Goal: Task Accomplishment & Management: Complete application form

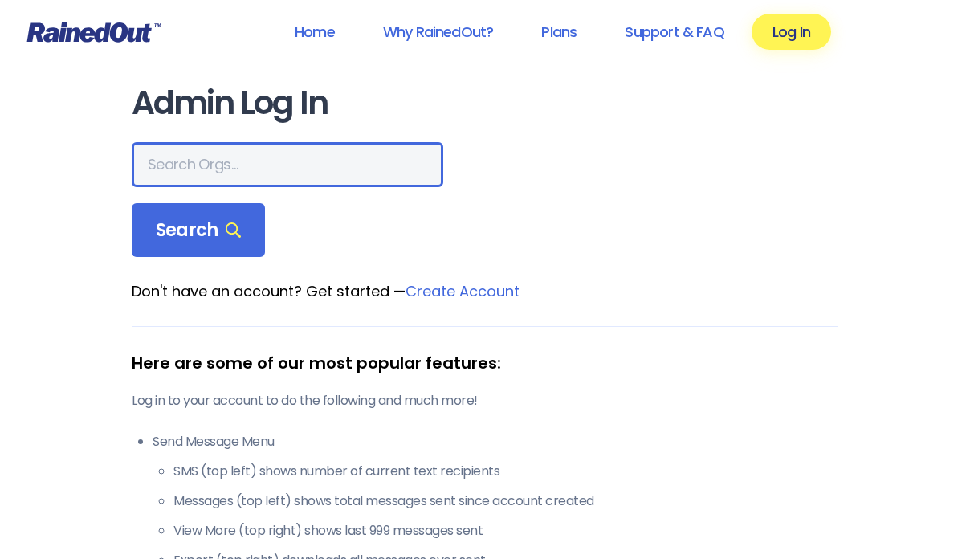
click at [178, 170] on input "text" at bounding box center [287, 164] width 311 height 45
type input "Hear the"
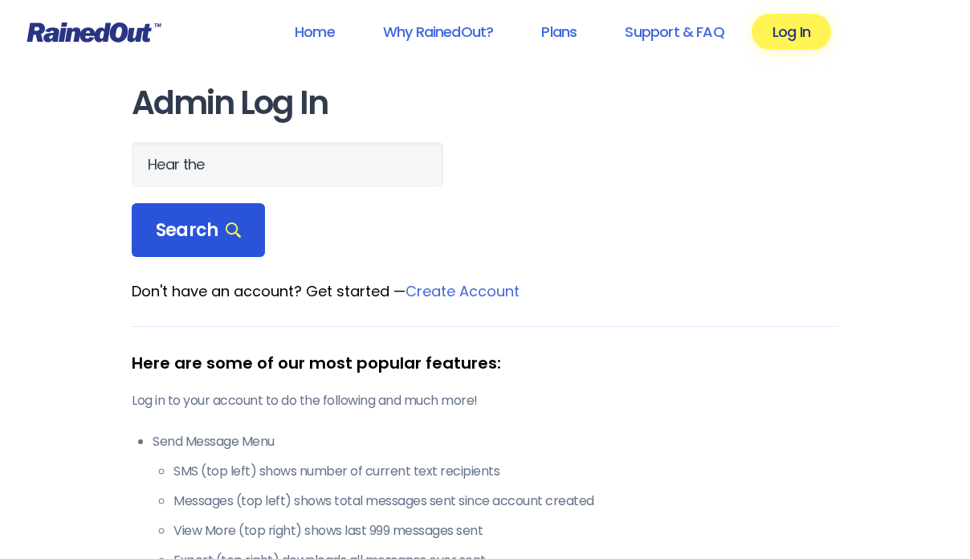
click at [185, 240] on span "Search" at bounding box center [198, 230] width 85 height 22
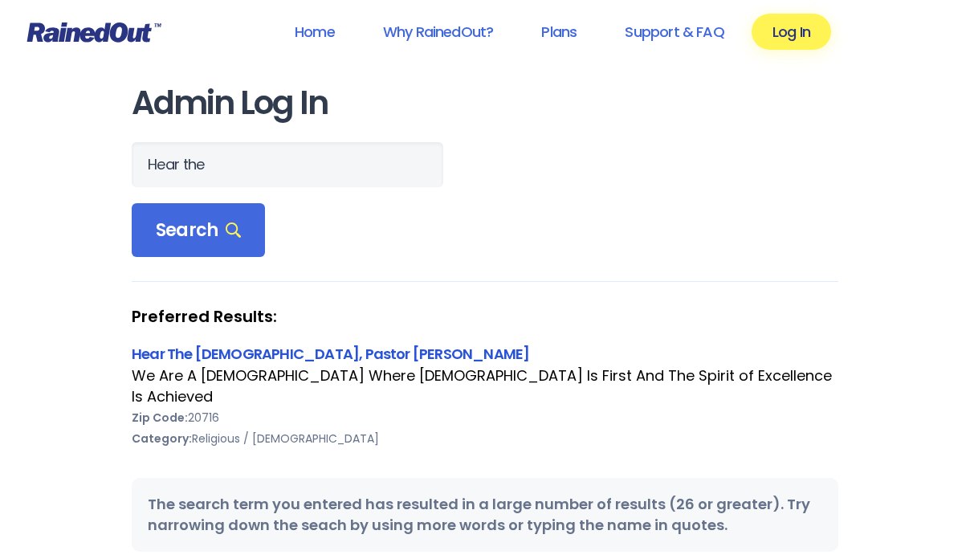
click at [212, 356] on link "Hear The [DEMOGRAPHIC_DATA], Pastor [PERSON_NAME]" at bounding box center [330, 354] width 397 height 20
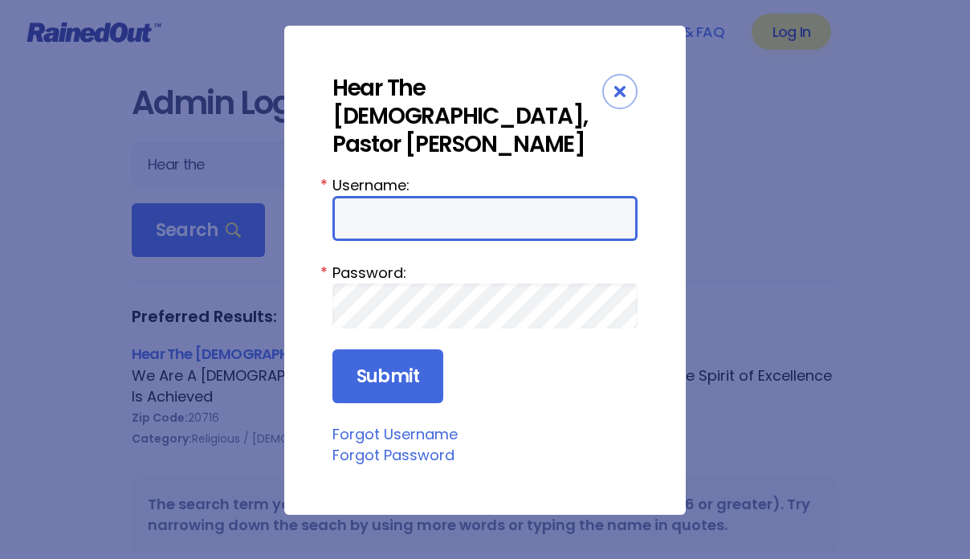
click at [376, 224] on input "Username:" at bounding box center [484, 218] width 305 height 45
click at [439, 226] on input "htwbc2004" at bounding box center [484, 218] width 305 height 45
type input "CeeCee"
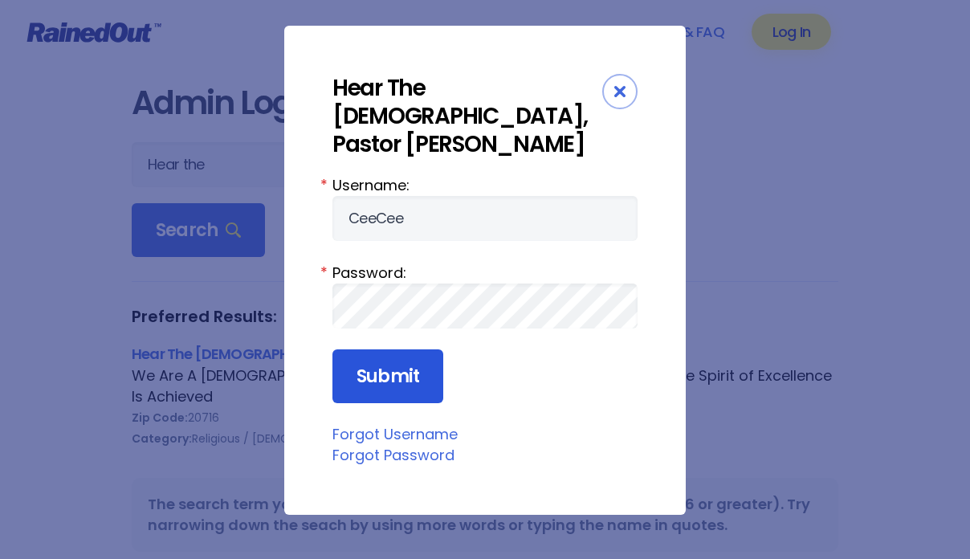
click at [394, 377] on input "Submit" at bounding box center [387, 376] width 111 height 55
